Goal: Information Seeking & Learning: Find contact information

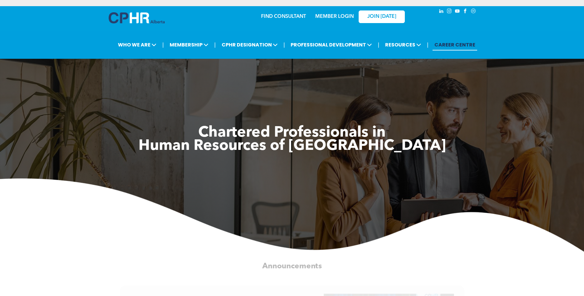
click at [330, 16] on link "MEMBER LOGIN" at bounding box center [334, 16] width 38 height 5
click at [318, 16] on link "MEMBER LOGIN" at bounding box center [334, 16] width 38 height 5
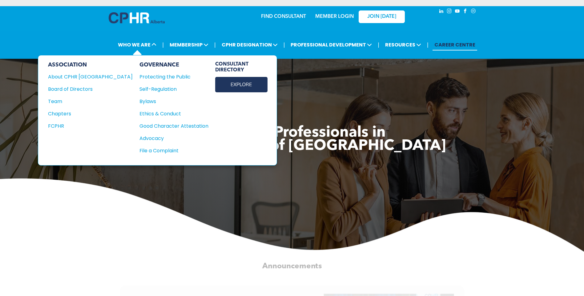
click at [215, 87] on link "EXPLORE" at bounding box center [241, 84] width 52 height 15
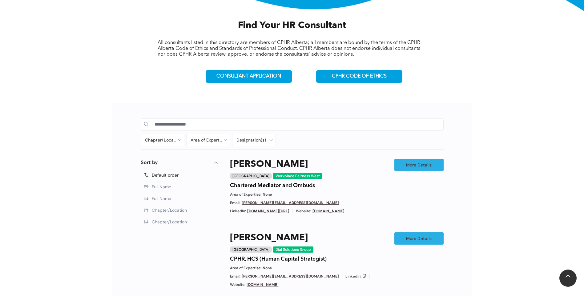
scroll to position [215, 0]
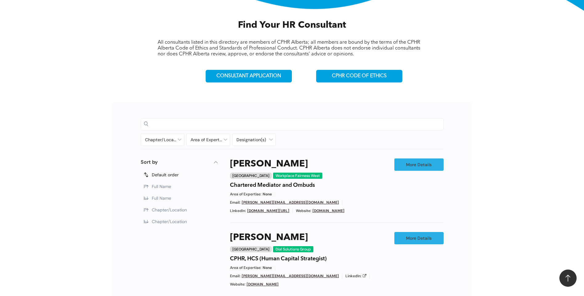
click at [187, 122] on input at bounding box center [297, 123] width 286 height 9
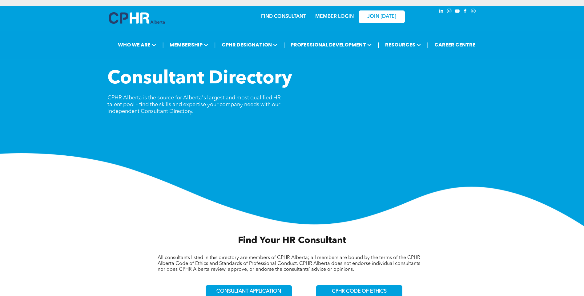
click at [332, 18] on link "MEMBER LOGIN" at bounding box center [334, 16] width 38 height 5
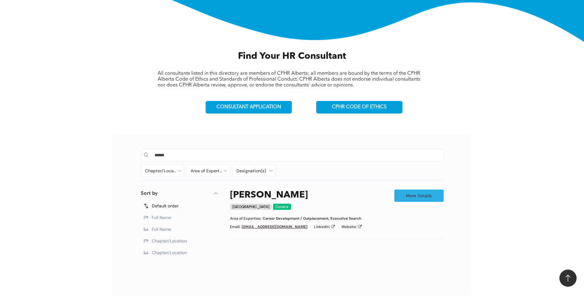
scroll to position [185, 0]
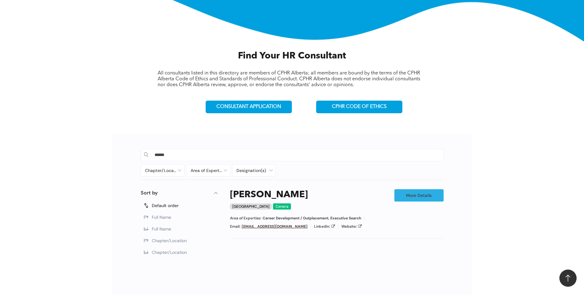
click at [201, 156] on input "******" at bounding box center [297, 154] width 286 height 9
type input "*"
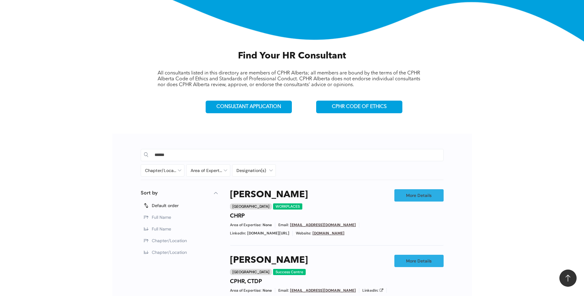
type input "******"
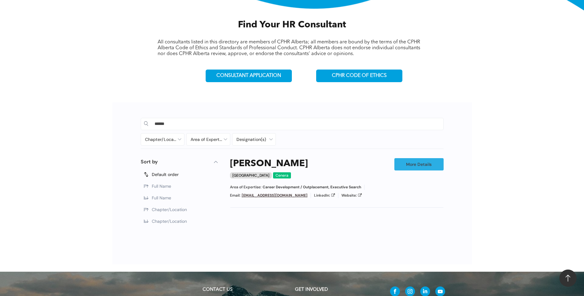
scroll to position [215, 0]
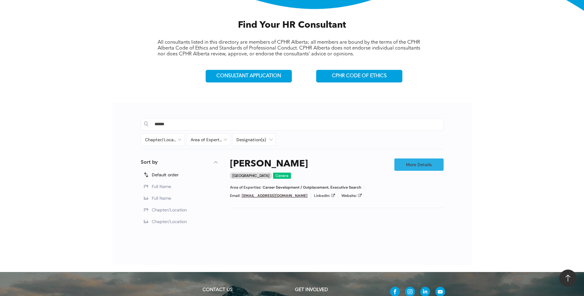
click at [241, 175] on div "Calgary" at bounding box center [251, 176] width 42 height 6
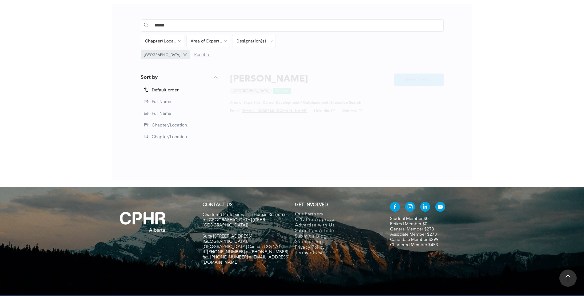
scroll to position [318, 0]
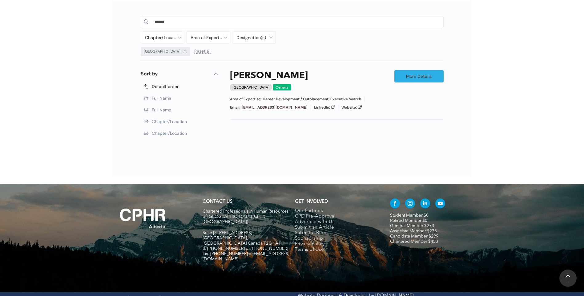
click at [314, 106] on span "LinkedIn:" at bounding box center [322, 107] width 16 height 5
click at [331, 106] on icon at bounding box center [333, 107] width 4 height 4
click at [358, 106] on icon at bounding box center [360, 107] width 4 height 4
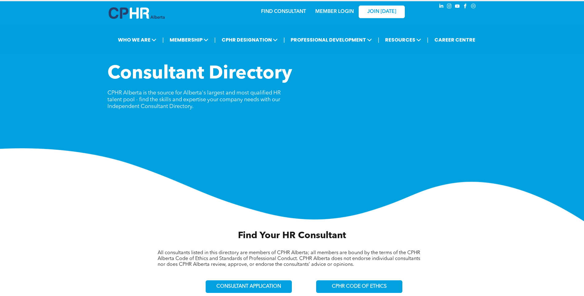
scroll to position [0, 0]
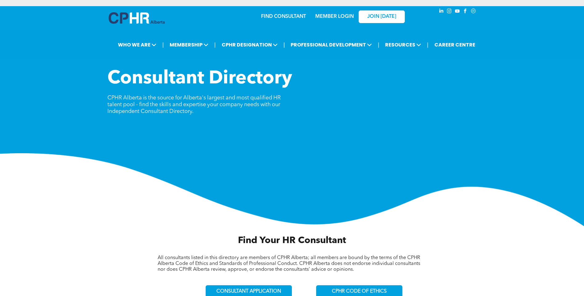
click at [325, 14] on link "MEMBER LOGIN" at bounding box center [334, 16] width 38 height 5
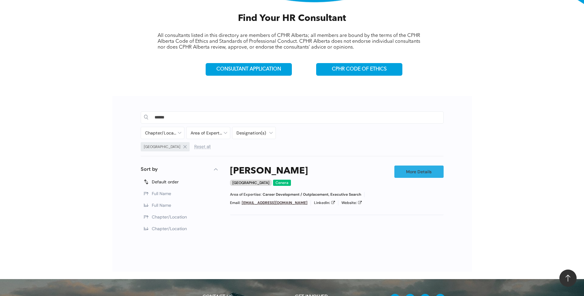
scroll to position [246, 0]
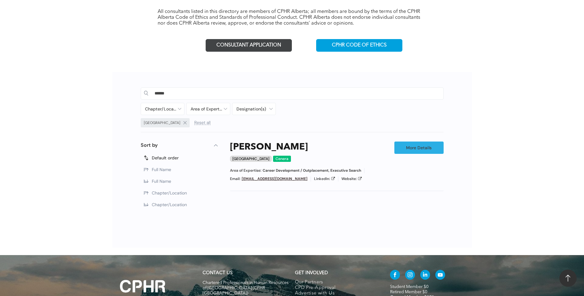
click at [259, 46] on span "CONSULTANT APPLICATION" at bounding box center [248, 45] width 65 height 6
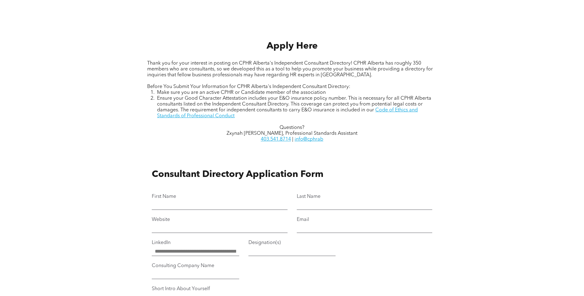
scroll to position [246, 0]
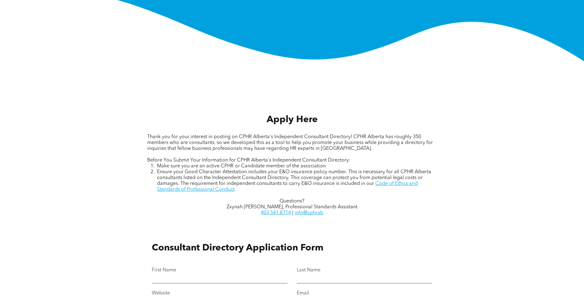
scroll to position [185, 0]
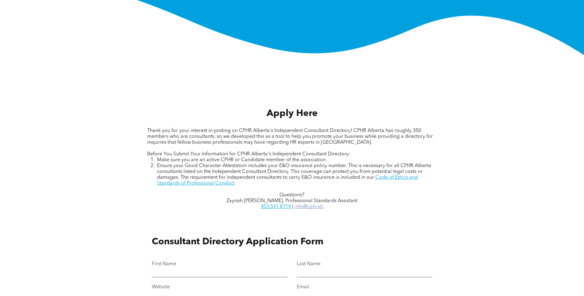
click at [314, 208] on link "info@cphrab" at bounding box center [308, 206] width 29 height 5
click at [324, 207] on p "403.541.8714 | info@cphrab" at bounding box center [291, 207] width 289 height 6
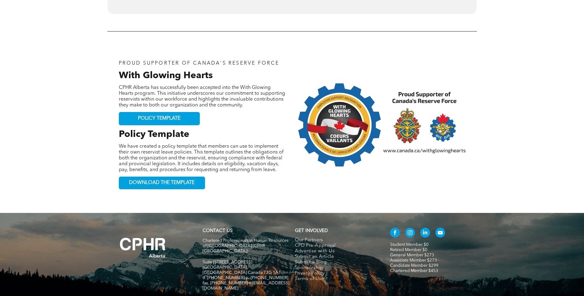
scroll to position [628, 0]
click at [308, 237] on span "Our Partners" at bounding box center [309, 240] width 28 height 6
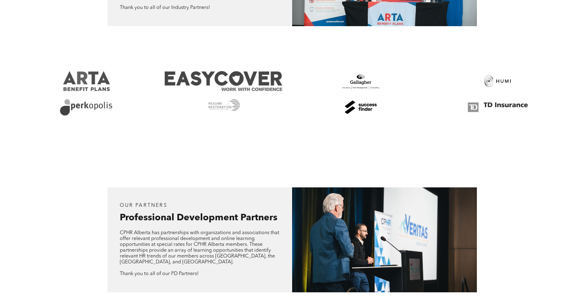
scroll to position [308, 0]
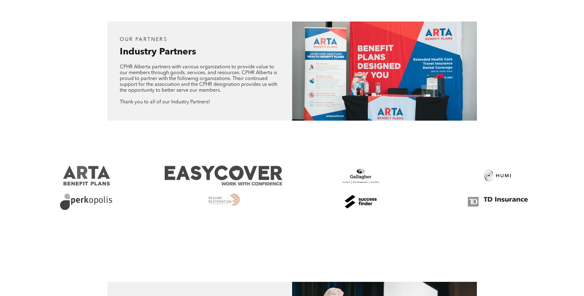
click at [222, 201] on link at bounding box center [223, 202] width 131 height 20
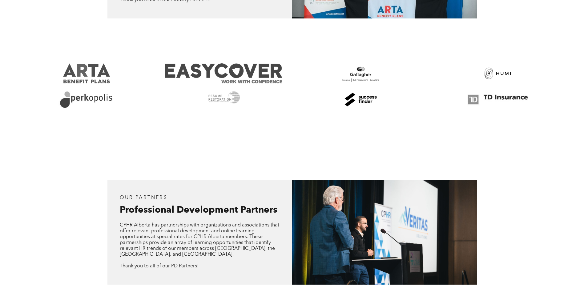
scroll to position [369, 0]
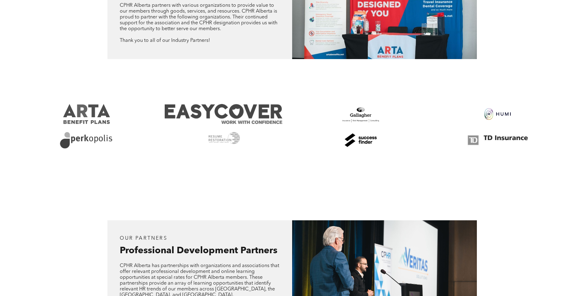
click at [494, 113] on link at bounding box center [497, 114] width 131 height 20
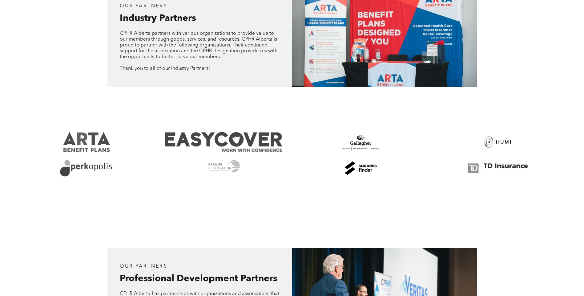
scroll to position [277, 0]
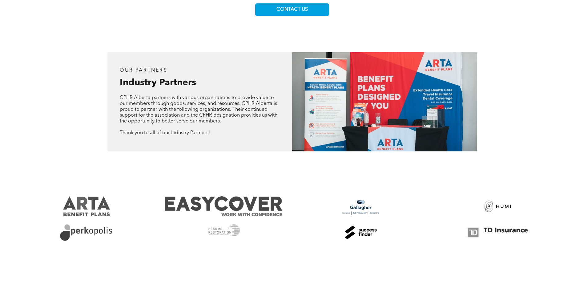
click at [360, 204] on link at bounding box center [360, 206] width 131 height 20
click at [228, 197] on link at bounding box center [223, 206] width 131 height 20
click at [86, 206] on link at bounding box center [86, 206] width 131 height 20
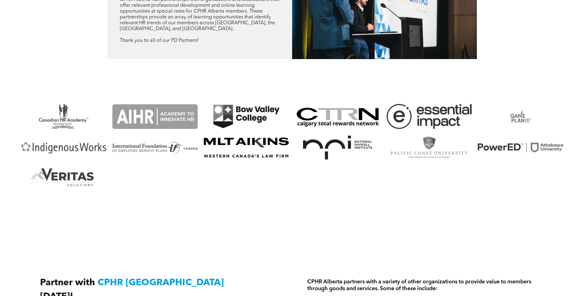
scroll to position [646, 0]
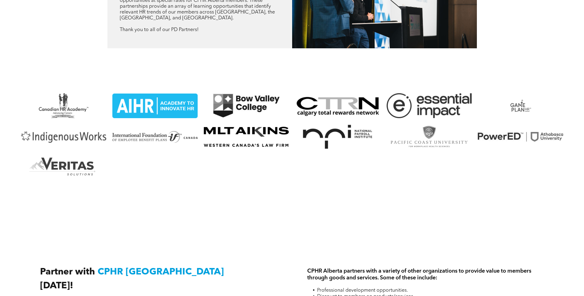
click at [161, 102] on link "The aihr academy to innovate hr logo is blue and white." at bounding box center [154, 105] width 85 height 25
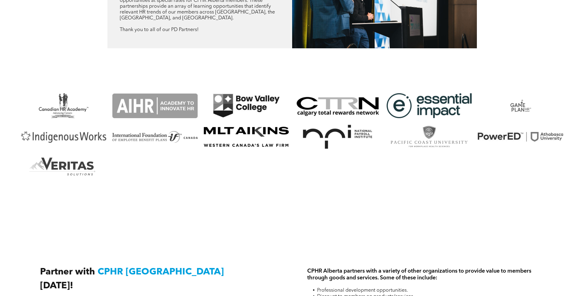
click at [445, 101] on link "A logo for e essential impact is shown on a white background." at bounding box center [428, 105] width 85 height 25
click at [516, 107] on link "A logo for a company called game plan hr." at bounding box center [520, 105] width 85 height 25
click at [64, 164] on link "A logo for veritas solutions with a mountain in the background" at bounding box center [63, 167] width 85 height 25
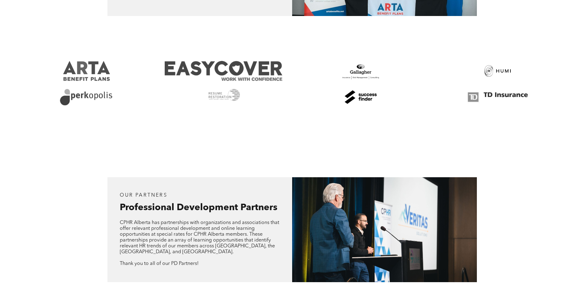
scroll to position [400, 0]
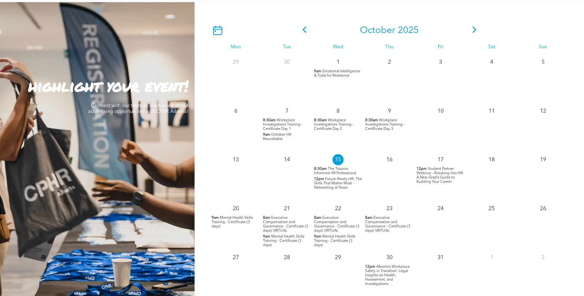
scroll to position [550, 0]
click at [474, 28] on icon at bounding box center [474, 29] width 4 height 6
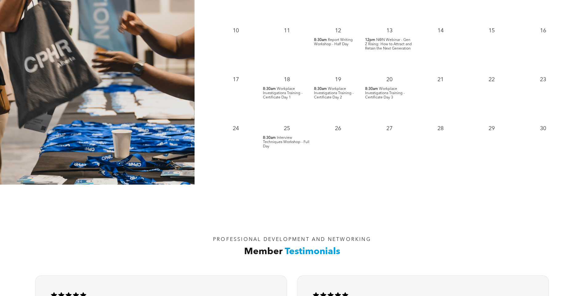
scroll to position [674, 0]
